Goal: Information Seeking & Learning: Understand process/instructions

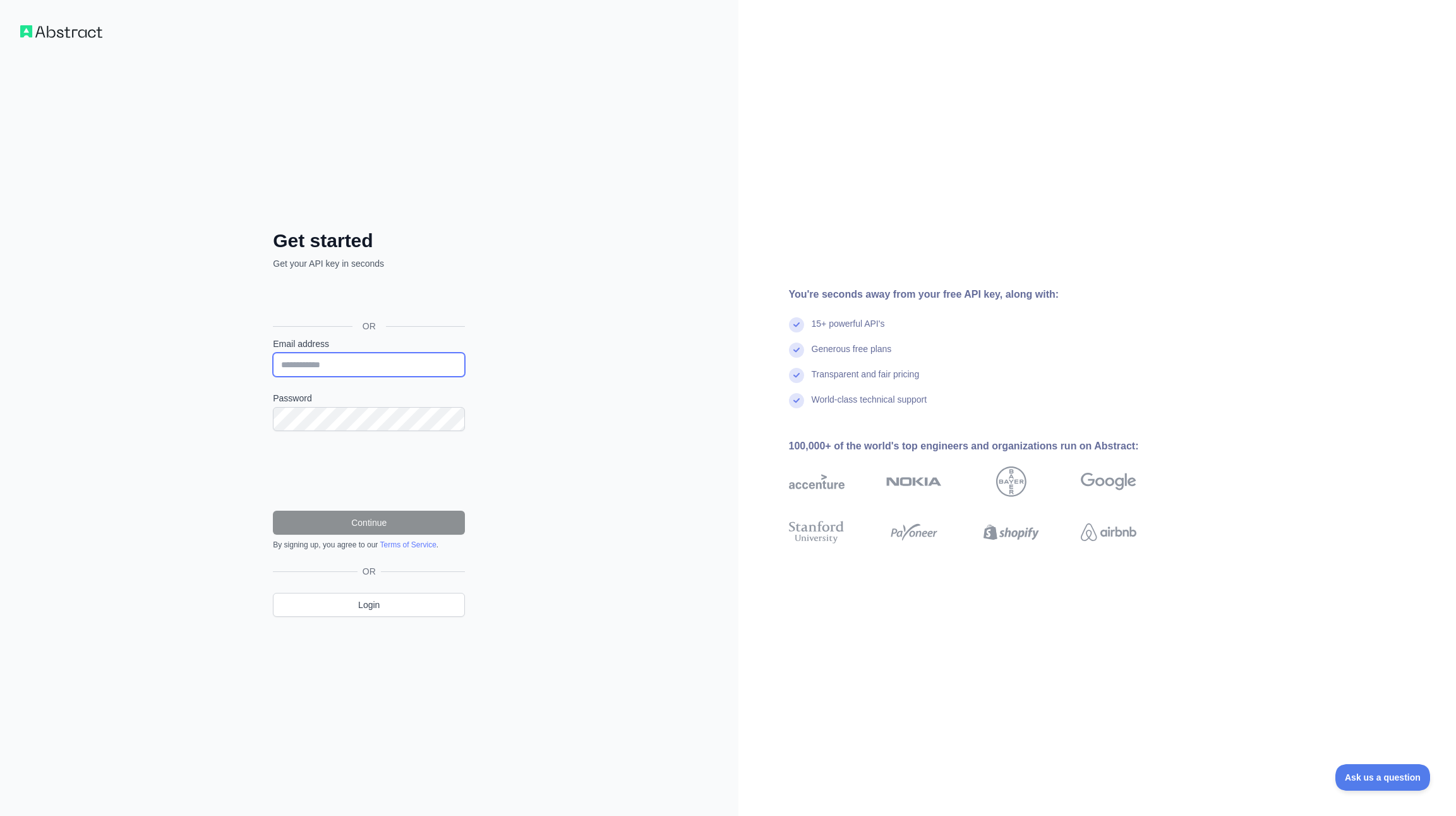
click at [350, 356] on input "Email address" at bounding box center [369, 365] width 192 height 24
type input "**********"
click at [340, 521] on button "Continue" at bounding box center [369, 523] width 192 height 24
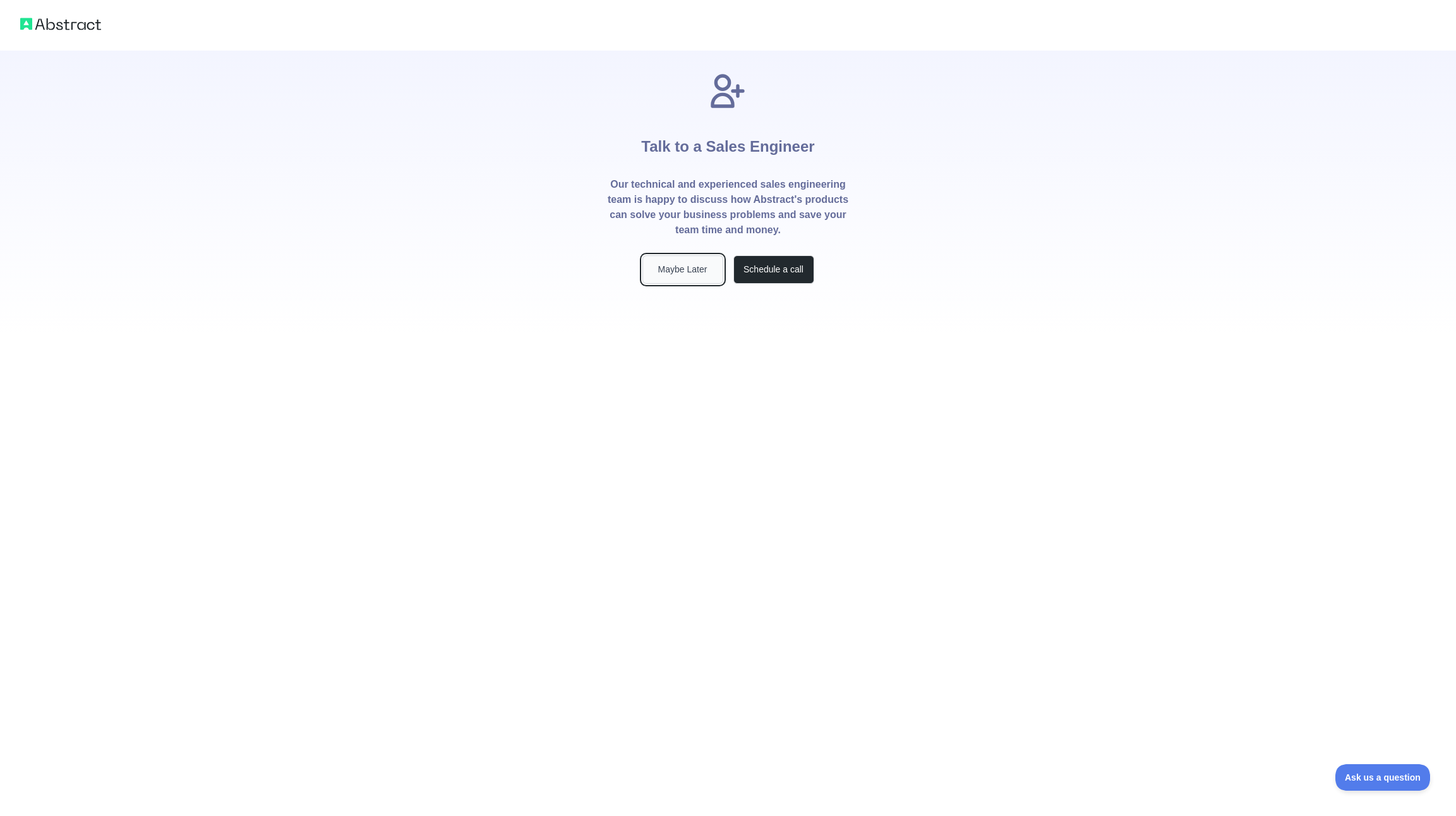
click at [680, 270] on button "Maybe Later" at bounding box center [682, 270] width 81 height 28
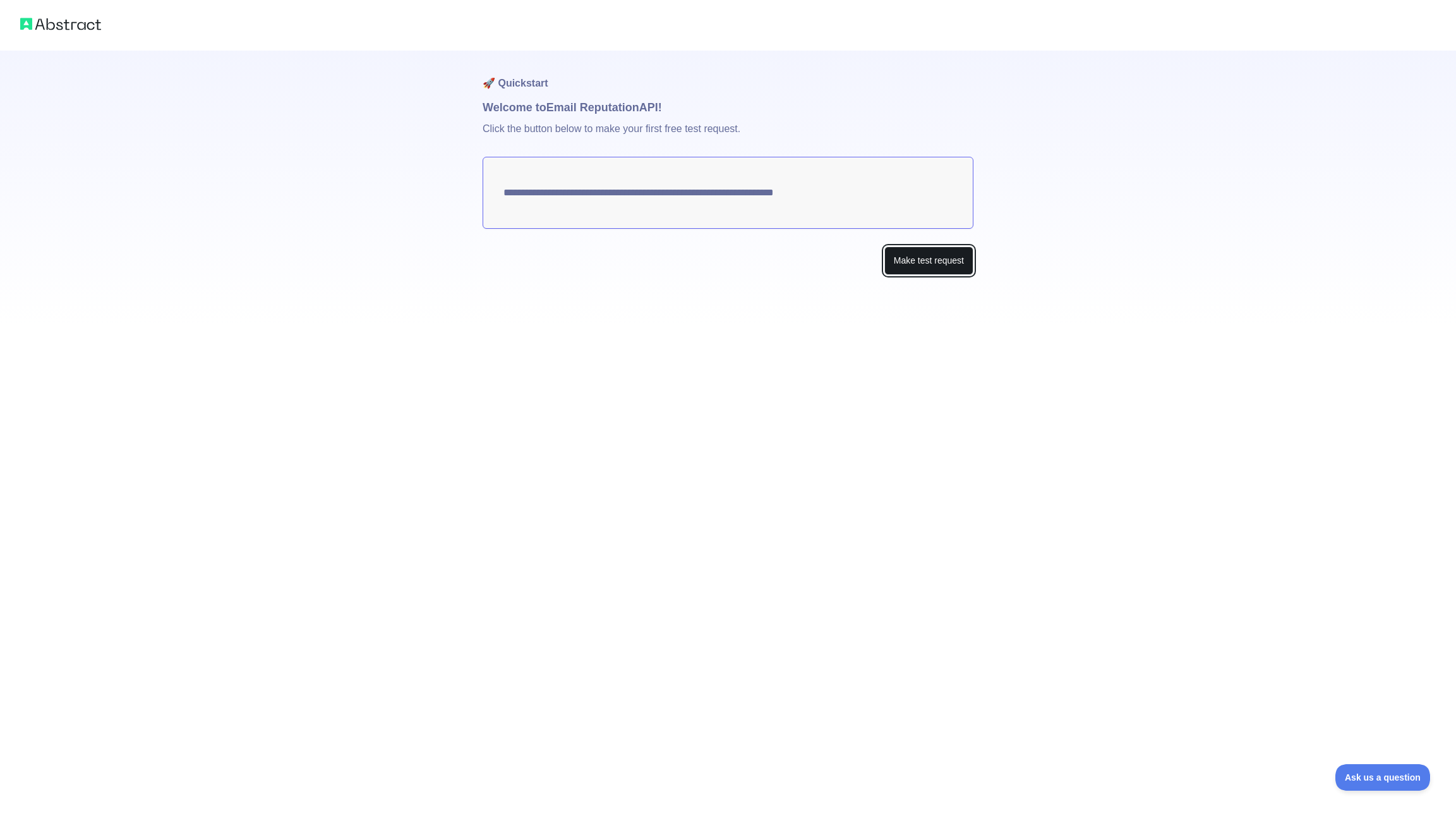
click at [928, 260] on button "Make test request" at bounding box center [929, 260] width 89 height 28
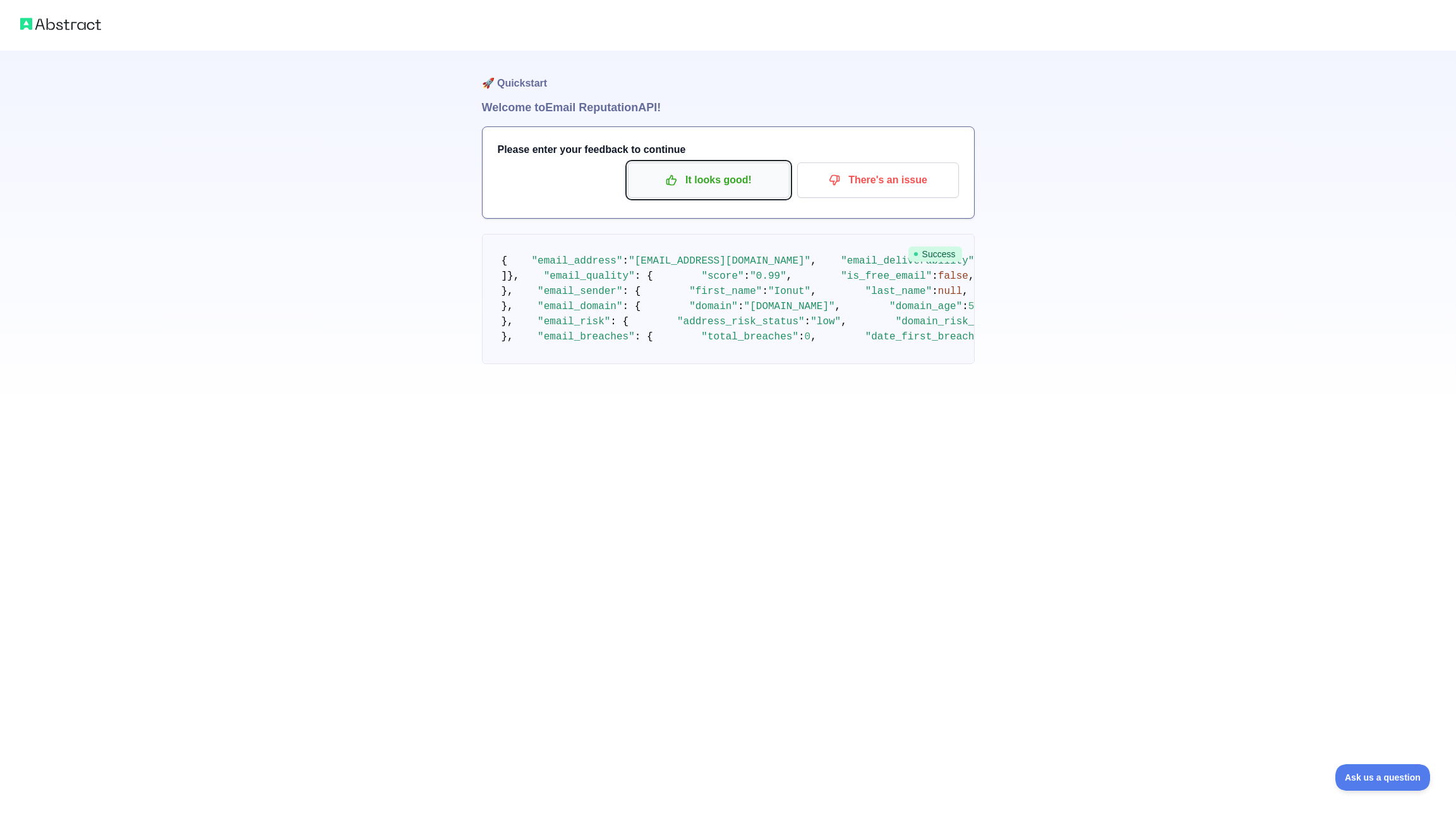
click at [746, 177] on p "It looks good!" at bounding box center [708, 180] width 143 height 21
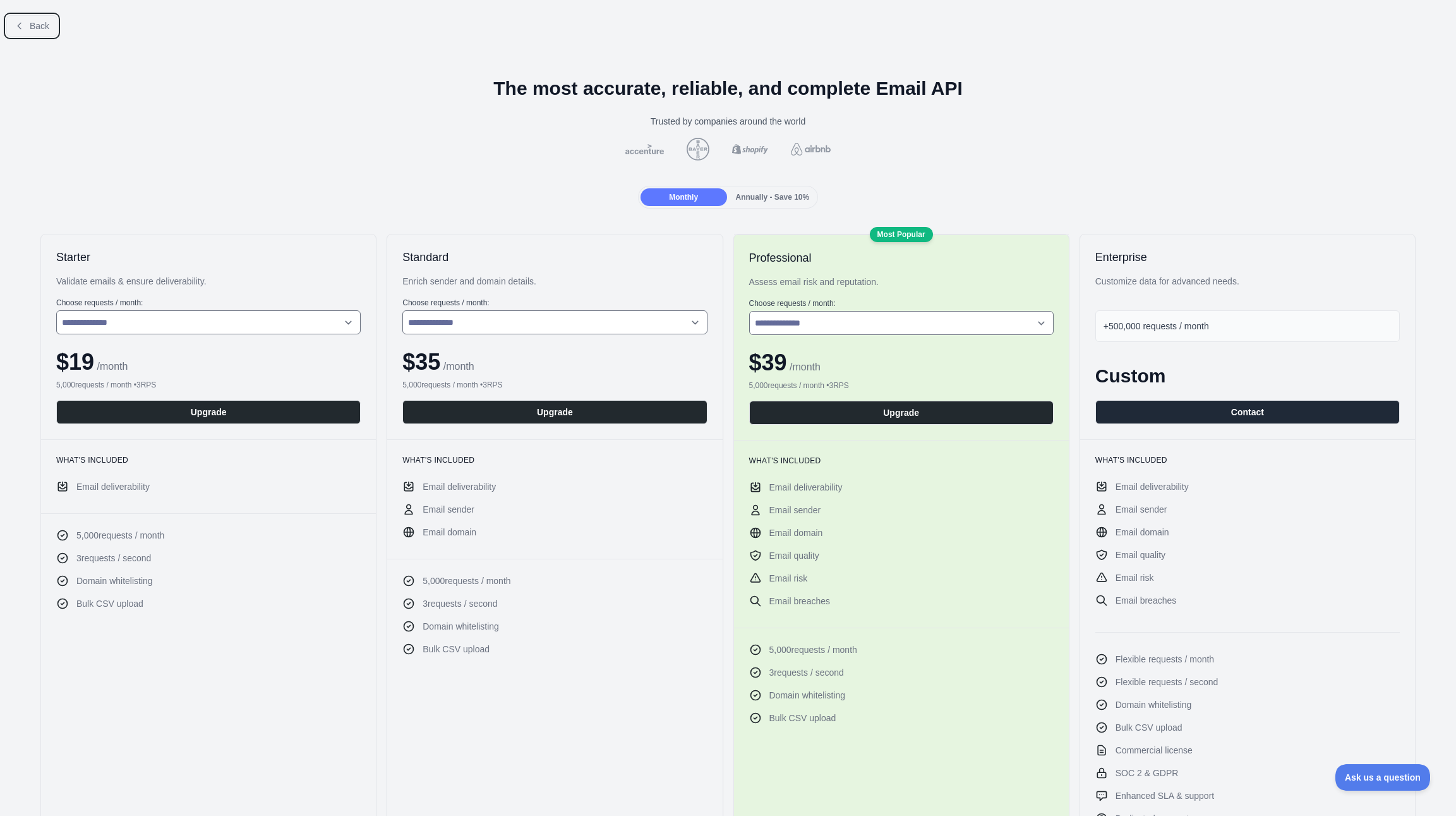
click at [38, 18] on button "Back" at bounding box center [32, 25] width 51 height 21
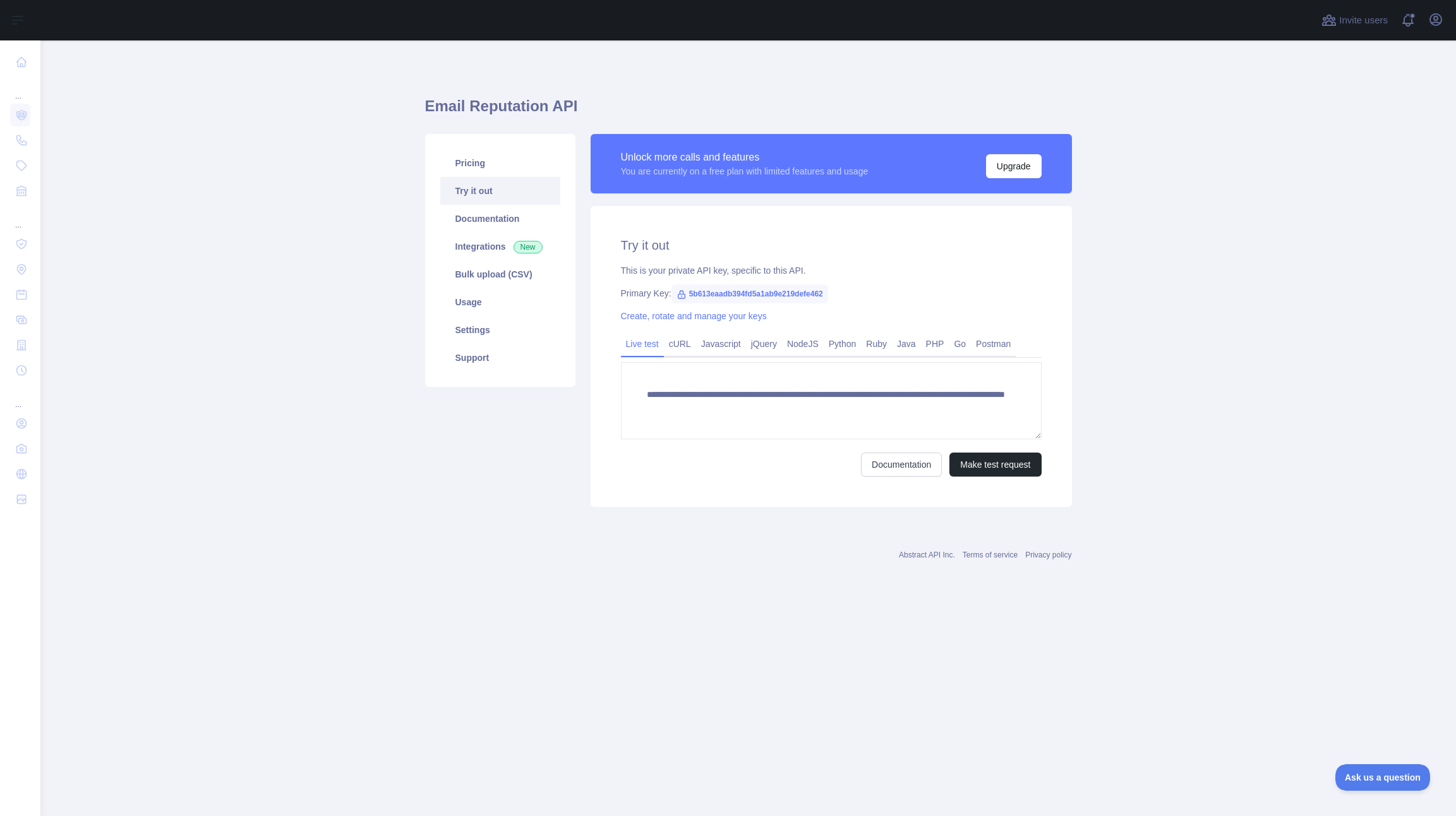
click at [774, 291] on span "5b613eaadb394fd5a1ab9e219defe462" at bounding box center [749, 294] width 157 height 19
copy span "5b613eaadb394fd5a1ab9e219defe462"
click at [683, 347] on link "cURL" at bounding box center [680, 344] width 33 height 21
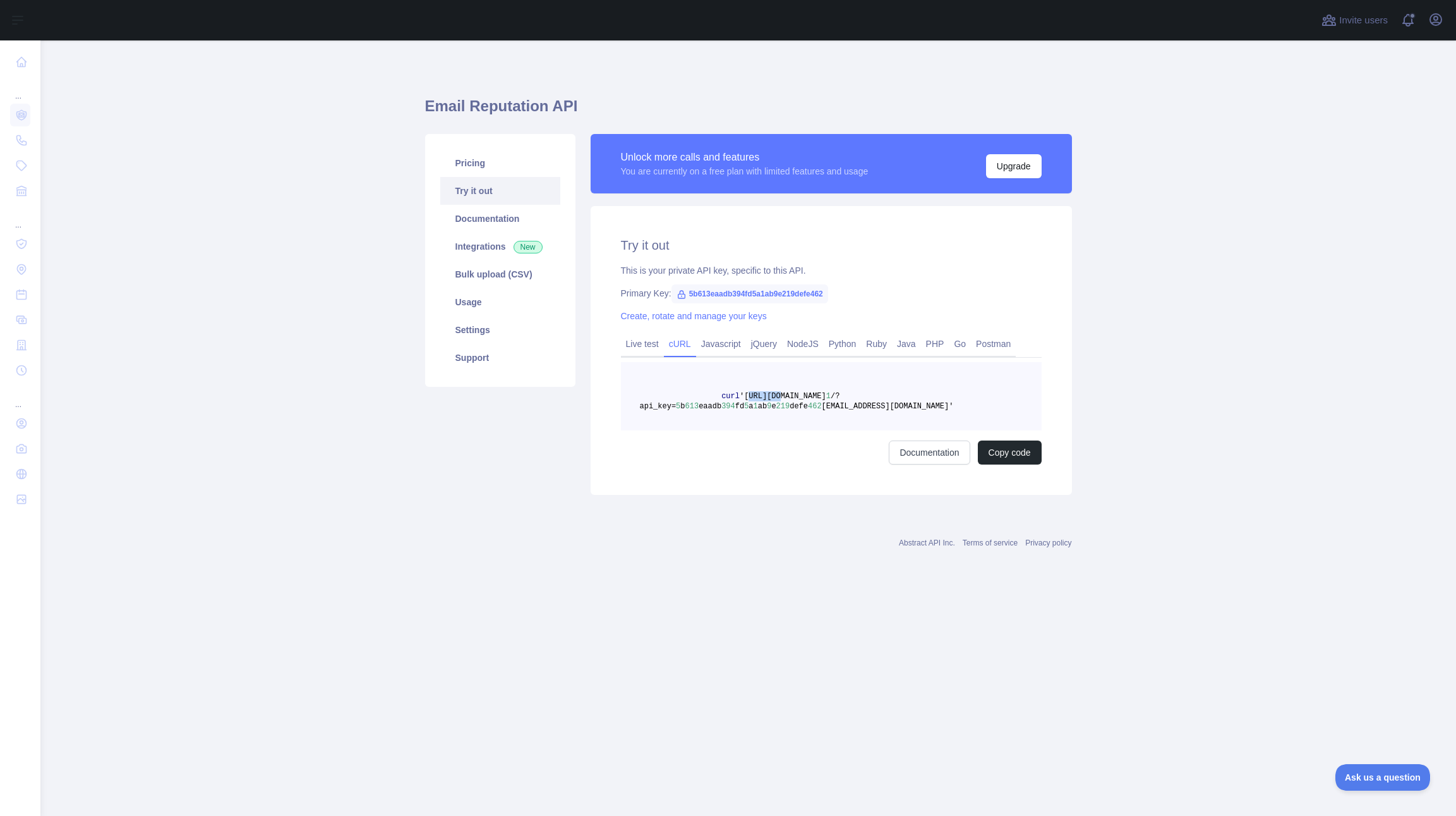
drag, startPoint x: 749, startPoint y: 395, endPoint x: 782, endPoint y: 394, distance: 33.0
click at [782, 394] on span "'[URL][DOMAIN_NAME]" at bounding box center [783, 395] width 87 height 8
click at [1007, 339] on link "Postman" at bounding box center [994, 344] width 45 height 21
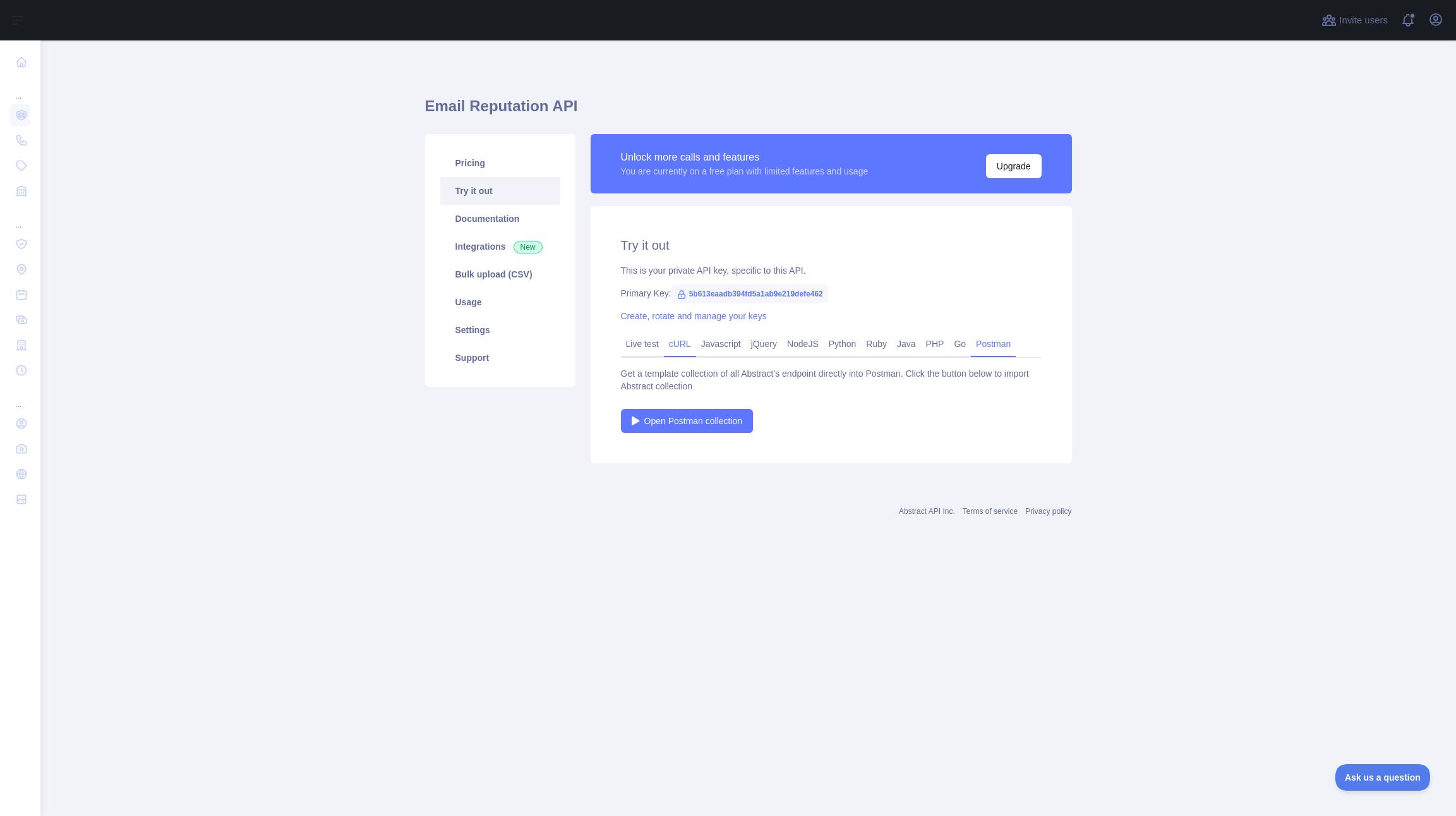
click at [685, 350] on link "cURL" at bounding box center [680, 344] width 33 height 21
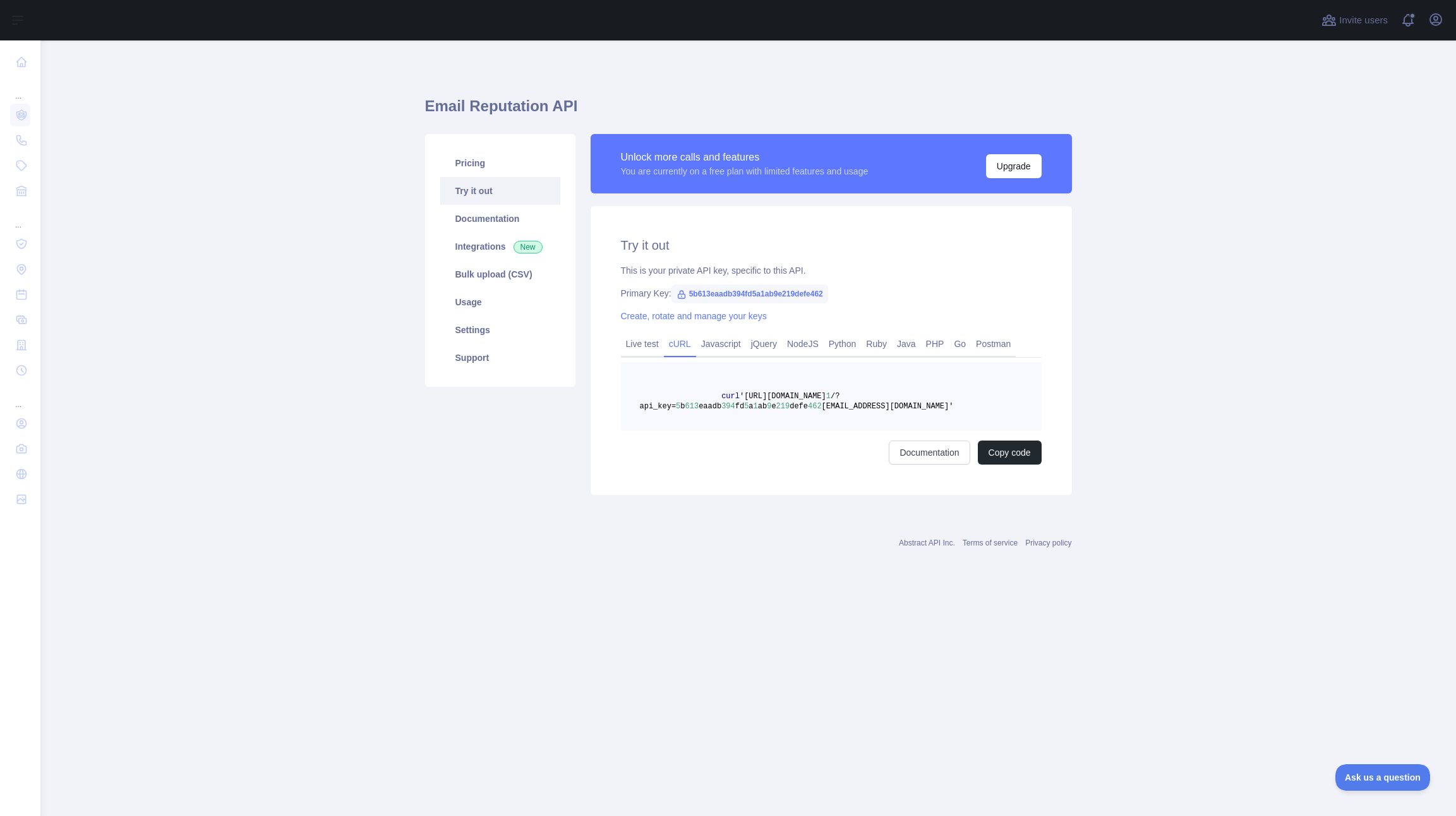
click at [810, 417] on pre "curl '[URL][DOMAIN_NAME] 1 /?api_key= 5 b 613 eaadb 394 fd 5 a 1 ab 9 e 219 def…" at bounding box center [831, 395] width 420 height 68
drag, startPoint x: 749, startPoint y: 395, endPoint x: 955, endPoint y: 407, distance: 206.3
click at [954, 407] on span "curl '[URL][DOMAIN_NAME] 1 /?api_key= 5 b 613 eaadb 394 fd 5 a 1 ab 9 e 219 def…" at bounding box center [797, 401] width 314 height 19
copy span "[URL][DOMAIN_NAME] 1 /?api_key= 5 b 613 eaadb 394 fd 5 a 1 ab 9 e 219 defe 462 …"
click at [1036, 449] on button "Copy code" at bounding box center [1010, 452] width 63 height 24
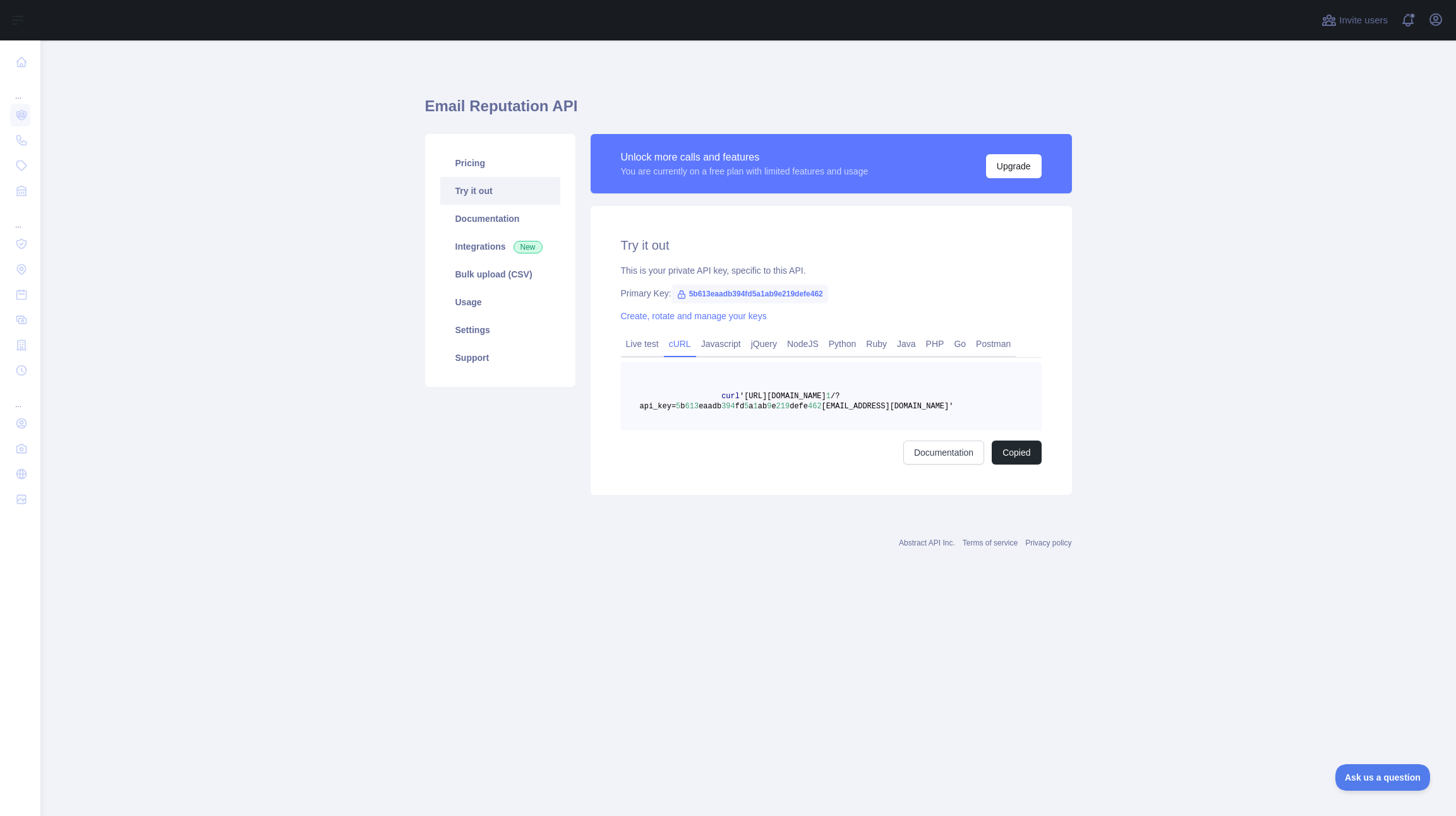
click at [1238, 369] on main "Email Reputation API Pricing Try it out Documentation Integrations New Bulk upl…" at bounding box center [748, 428] width 1416 height 776
click at [493, 297] on link "Usage" at bounding box center [500, 302] width 120 height 28
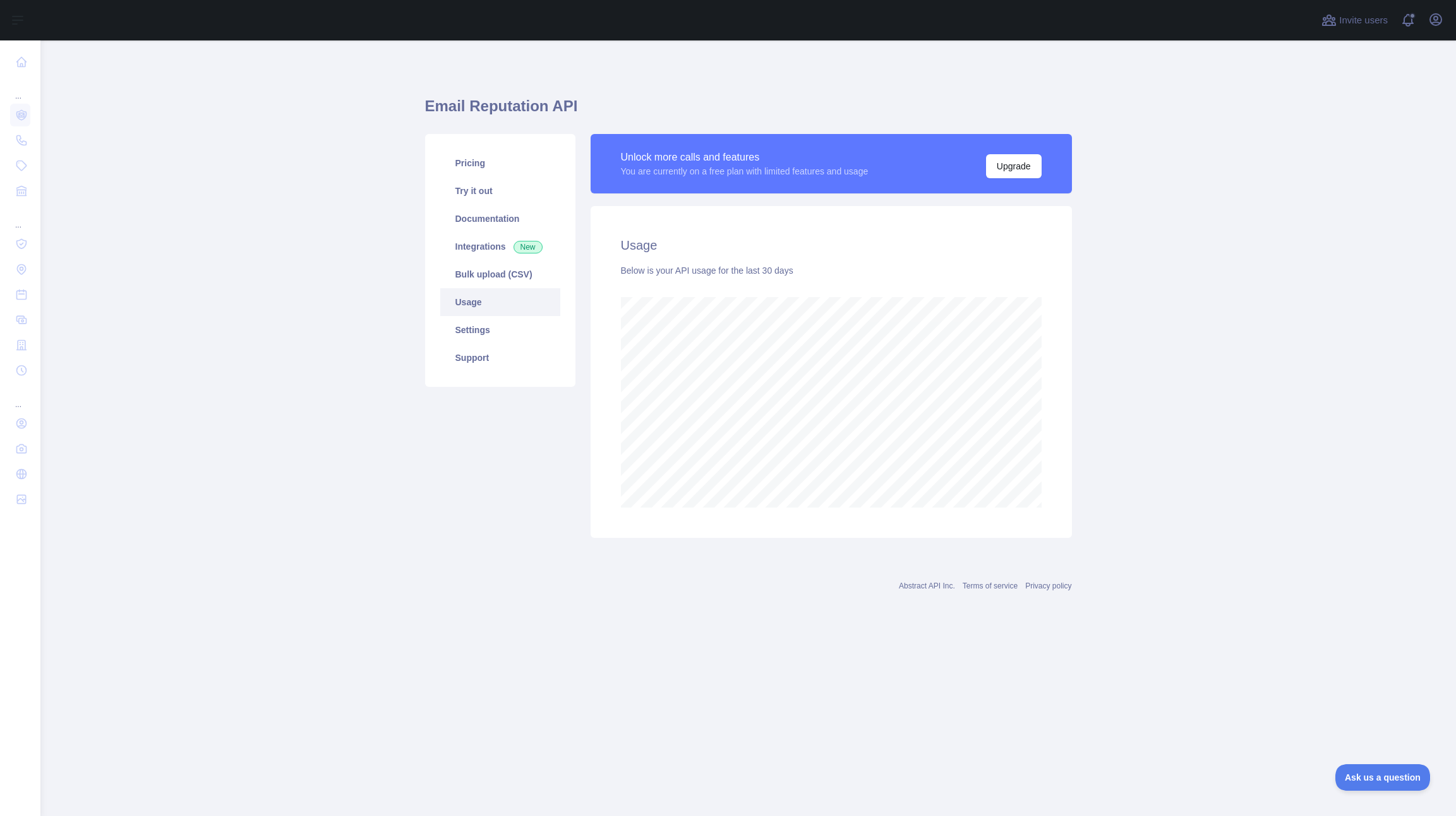
scroll to position [776, 1416]
click at [495, 326] on link "Settings" at bounding box center [500, 330] width 120 height 28
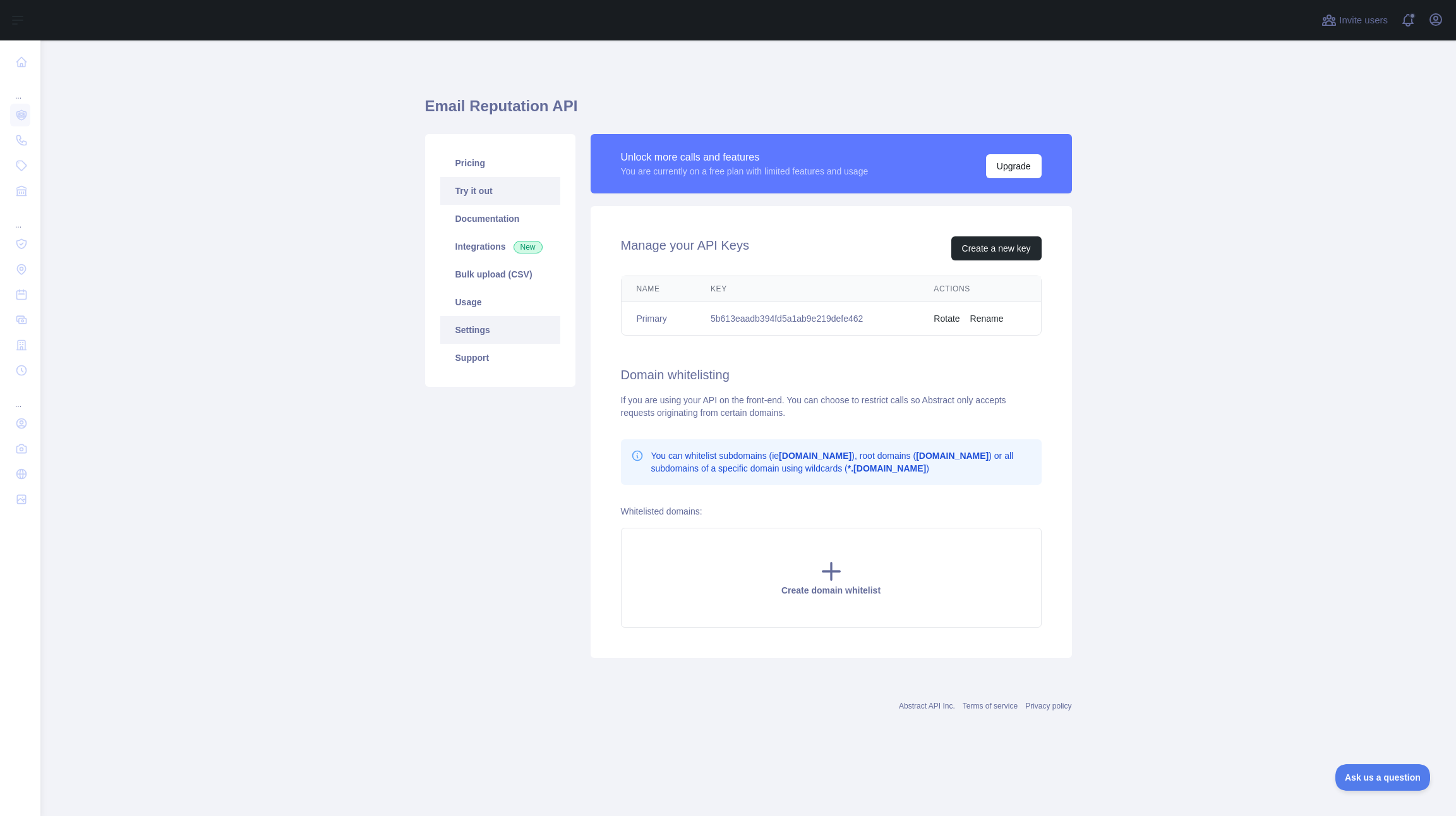
click at [488, 184] on link "Try it out" at bounding box center [500, 191] width 120 height 28
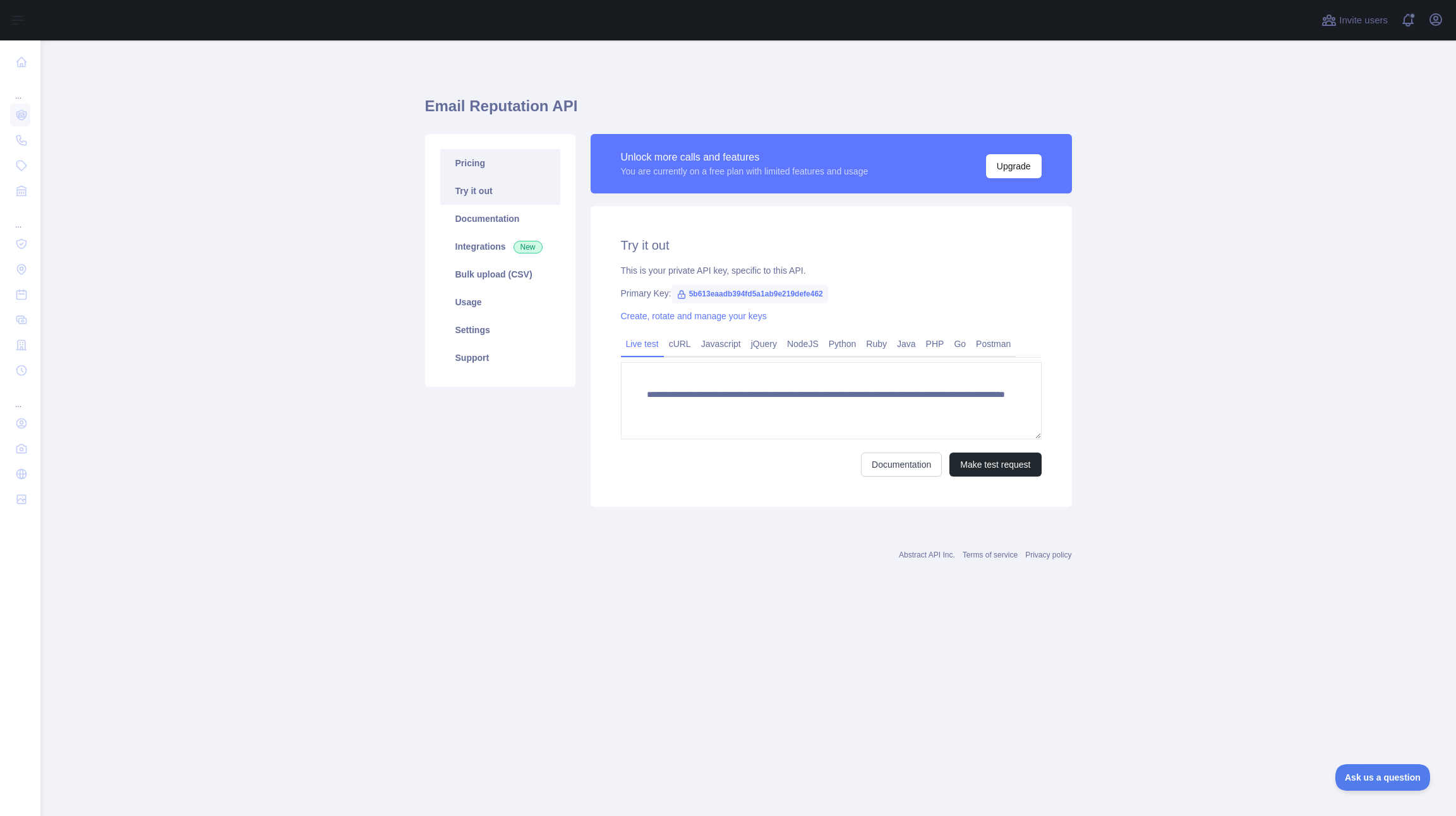
click at [488, 166] on link "Pricing" at bounding box center [500, 163] width 120 height 28
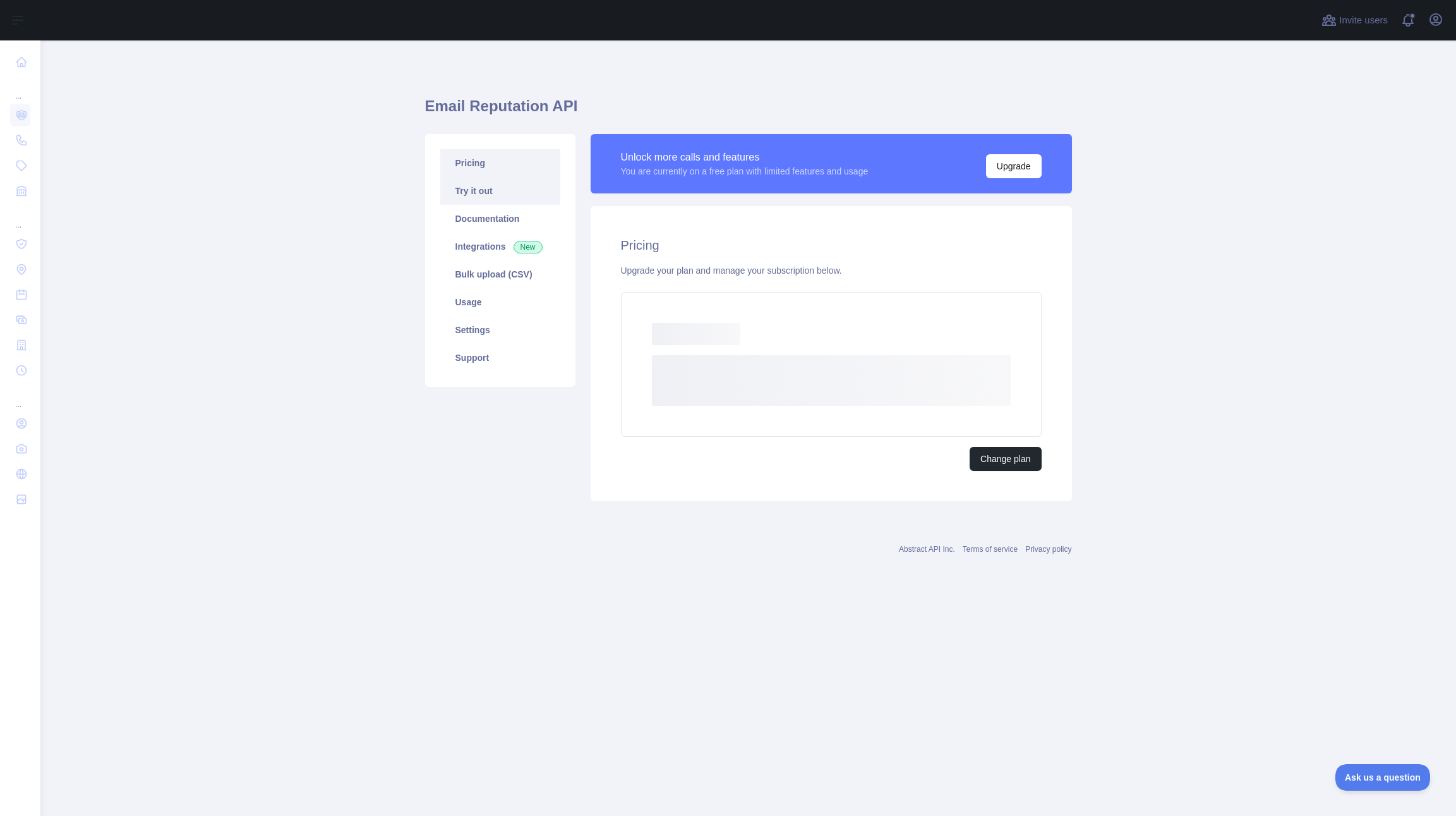
click at [491, 186] on link "Try it out" at bounding box center [500, 191] width 120 height 28
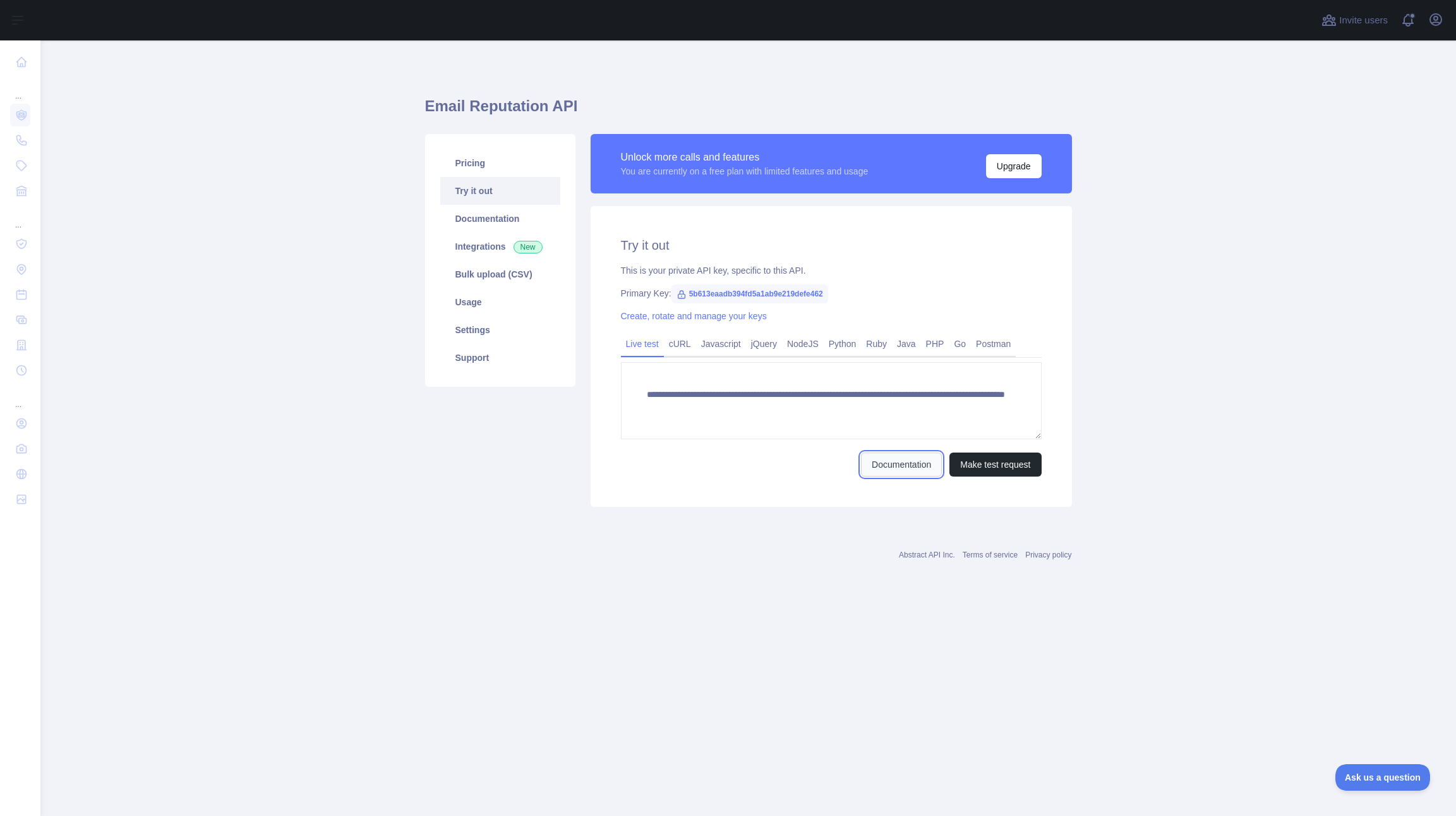
click at [907, 473] on link "Documentation" at bounding box center [901, 464] width 81 height 24
click at [820, 292] on span "5b613eaadb394fd5a1ab9e219defe462" at bounding box center [749, 294] width 157 height 19
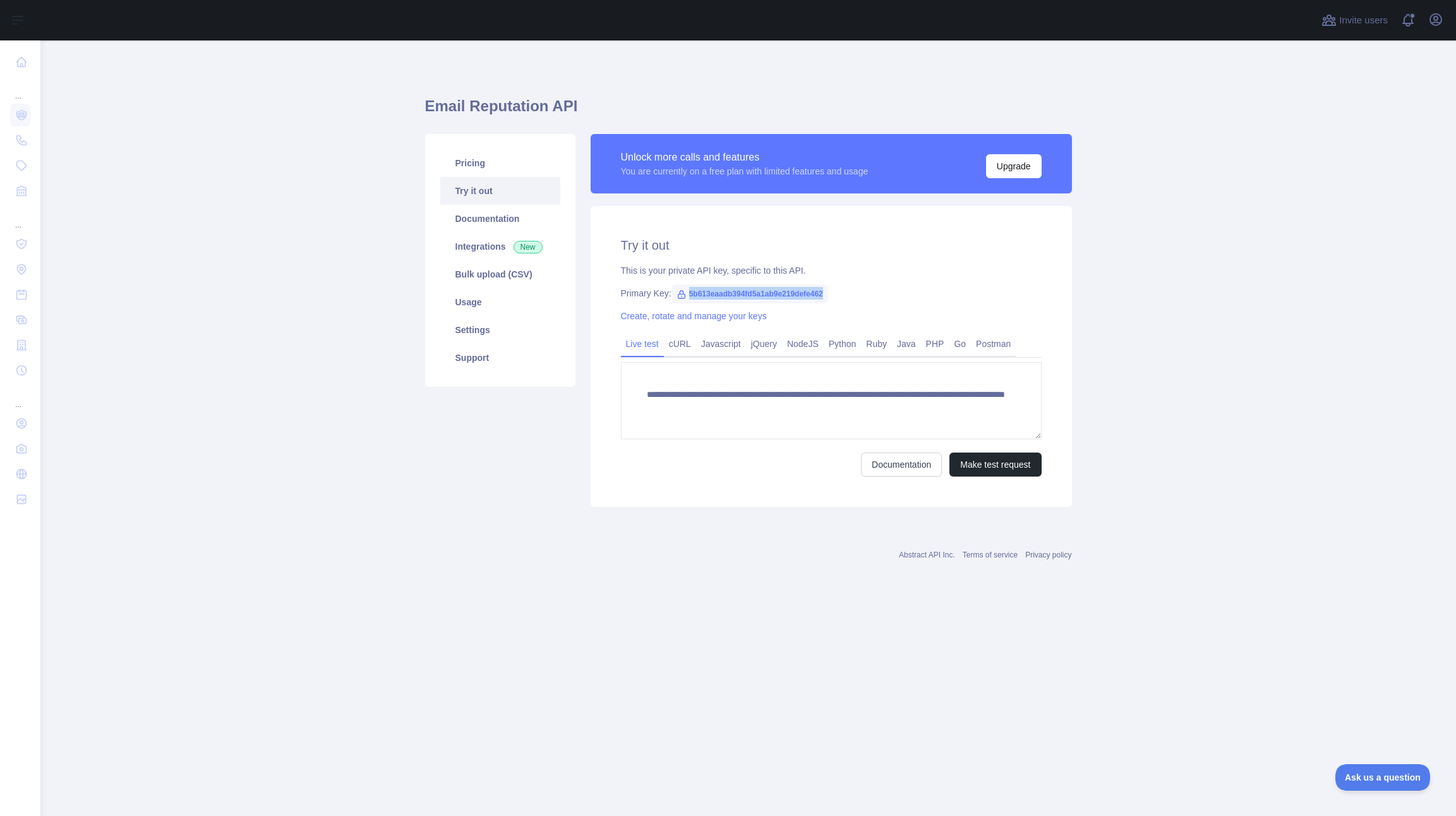
click at [820, 292] on span "5b613eaadb394fd5a1ab9e219defe462" at bounding box center [749, 294] width 157 height 19
